Goal: Entertainment & Leisure: Consume media (video, audio)

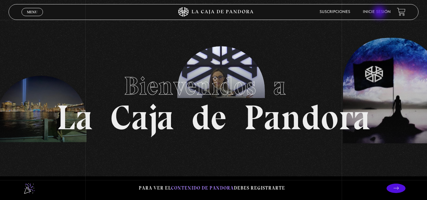
click at [380, 13] on link "Inicie sesión" at bounding box center [377, 12] width 28 height 4
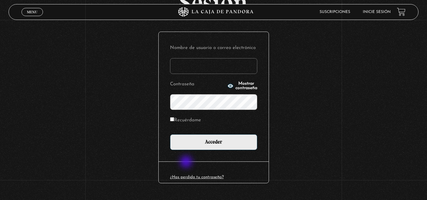
scroll to position [63, 0]
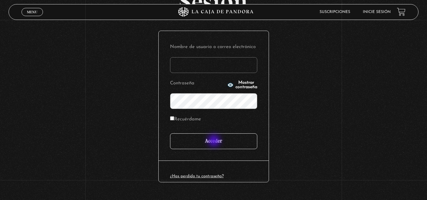
type input "mcamachoq06@gmail.com"
click at [214, 141] on input "Acceder" at bounding box center [213, 141] width 87 height 16
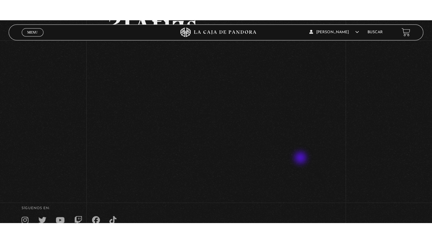
scroll to position [63, 0]
